Goal: Transaction & Acquisition: Purchase product/service

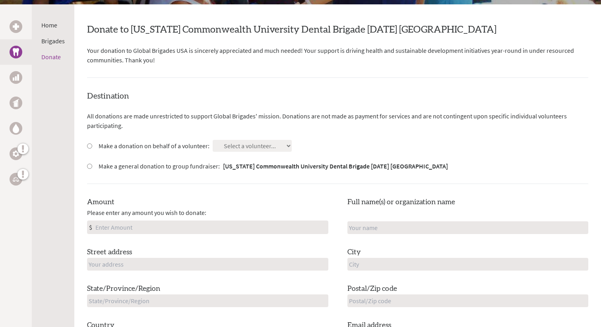
scroll to position [137, 0]
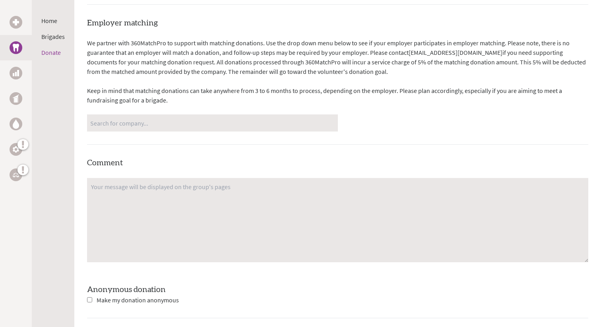
scroll to position [573, 0]
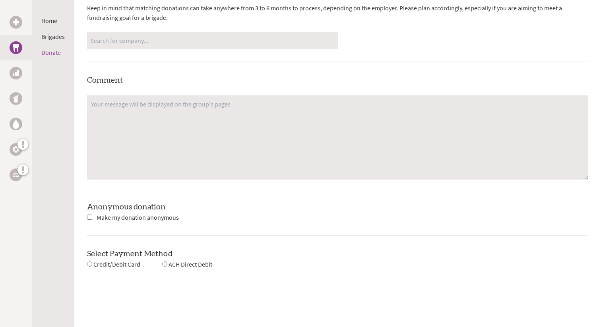
click at [338, 235] on div "Employer matching We partner with 360MatchPro to support with matching donation…" at bounding box center [337, 102] width 501 height 335
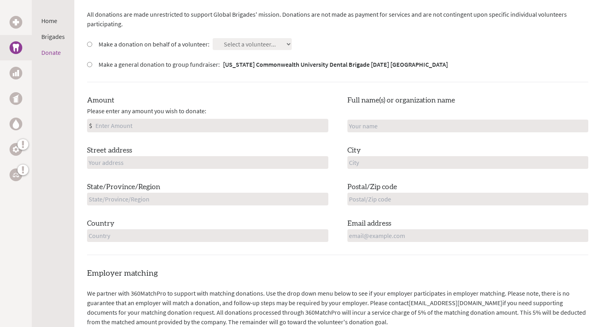
scroll to position [227, 0]
